Goal: Task Accomplishment & Management: Use online tool/utility

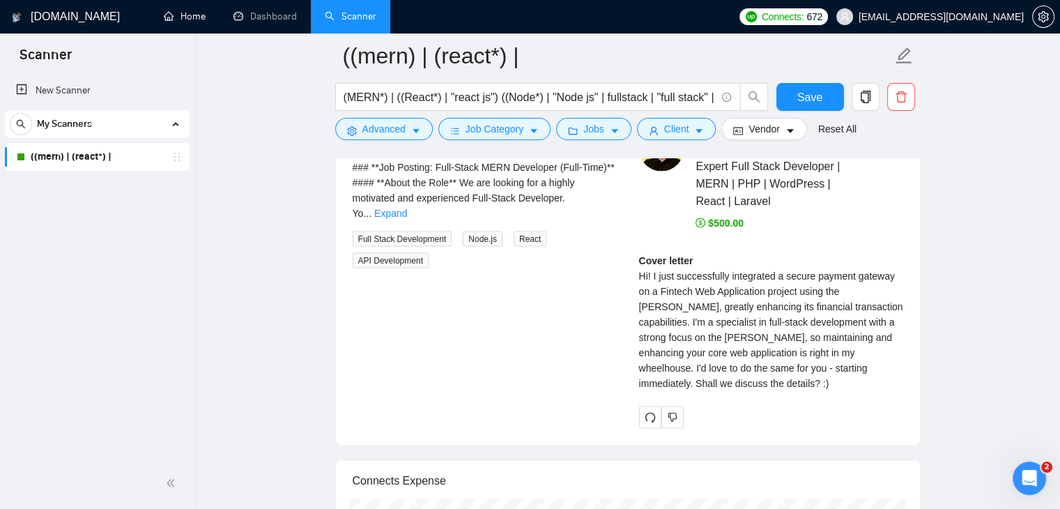
scroll to position [2, 0]
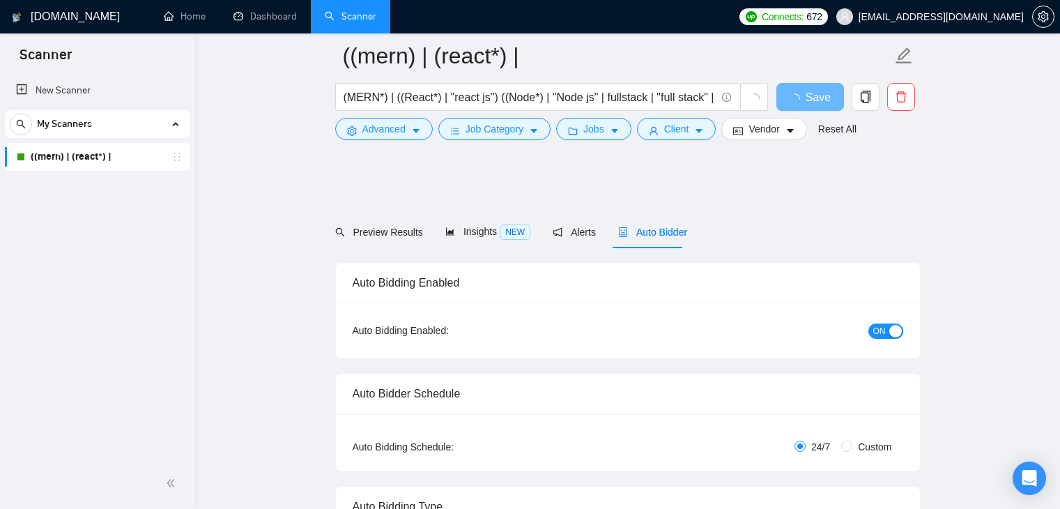
scroll to position [2846, 0]
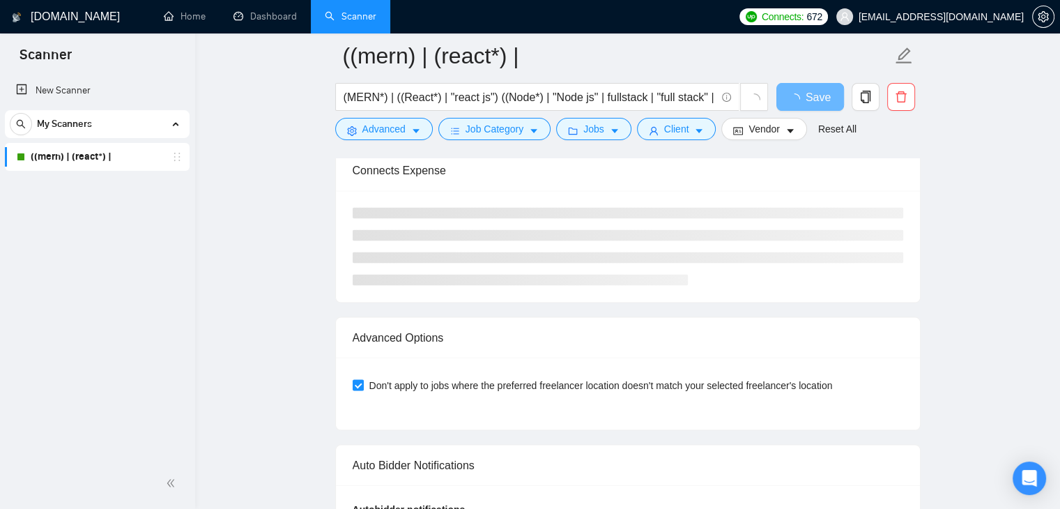
click at [84, 165] on link "((mern) | (react*) |" at bounding box center [97, 157] width 132 height 28
click at [90, 160] on link "((mern) | (react*) |" at bounding box center [97, 157] width 132 height 28
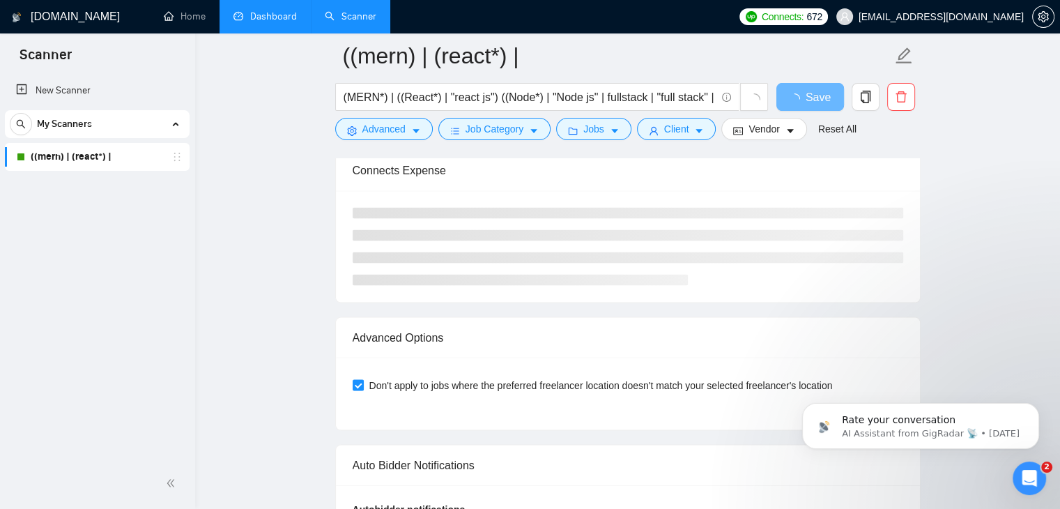
click at [251, 12] on link "Dashboard" at bounding box center [264, 16] width 63 height 12
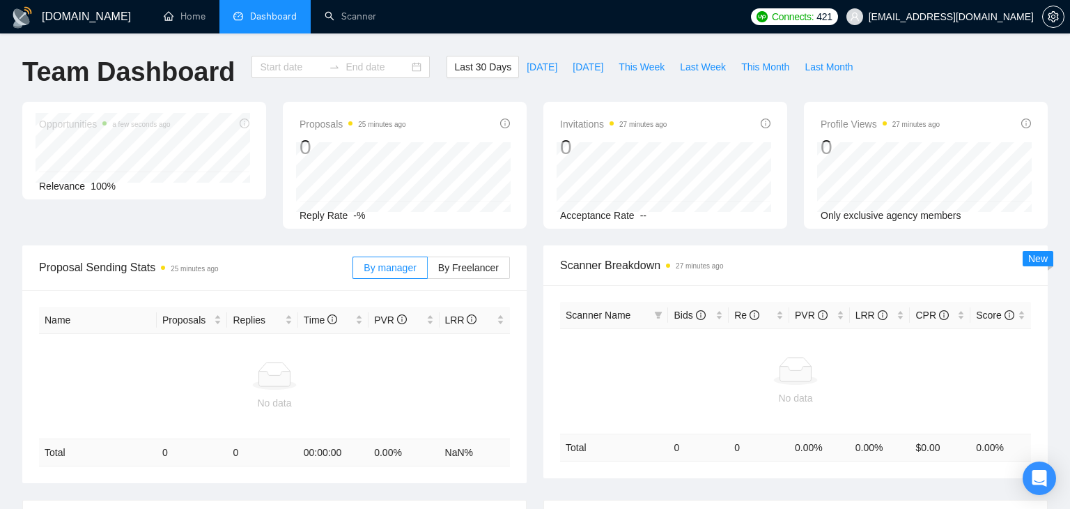
type input "[DATE]"
